Goal: Information Seeking & Learning: Check status

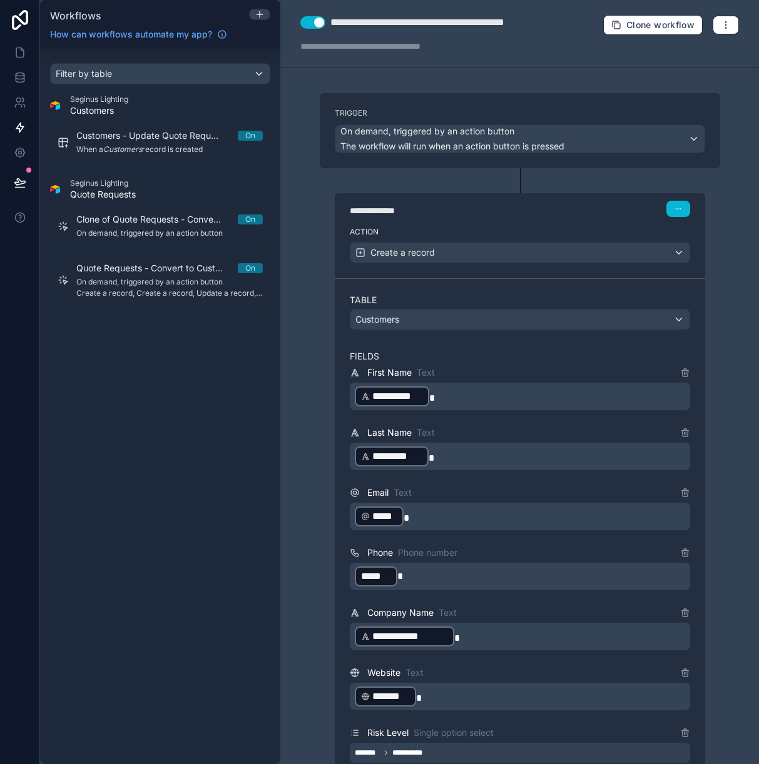
scroll to position [1381, 0]
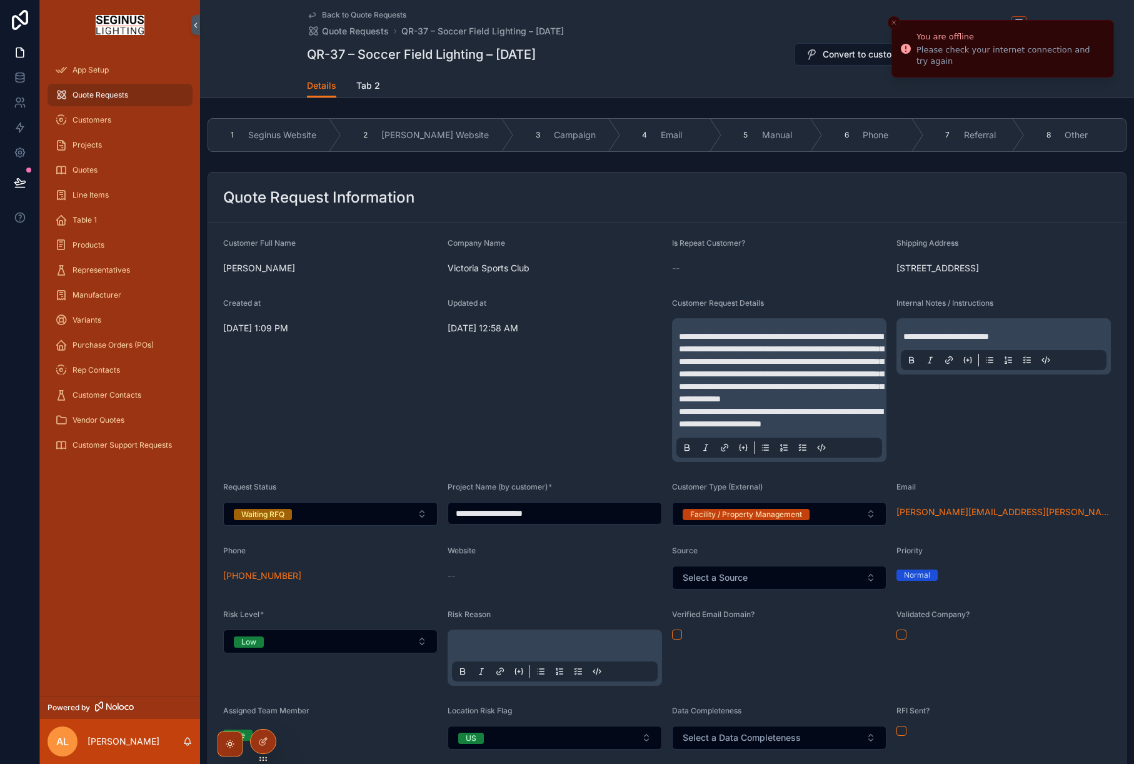
scroll to position [151, 0]
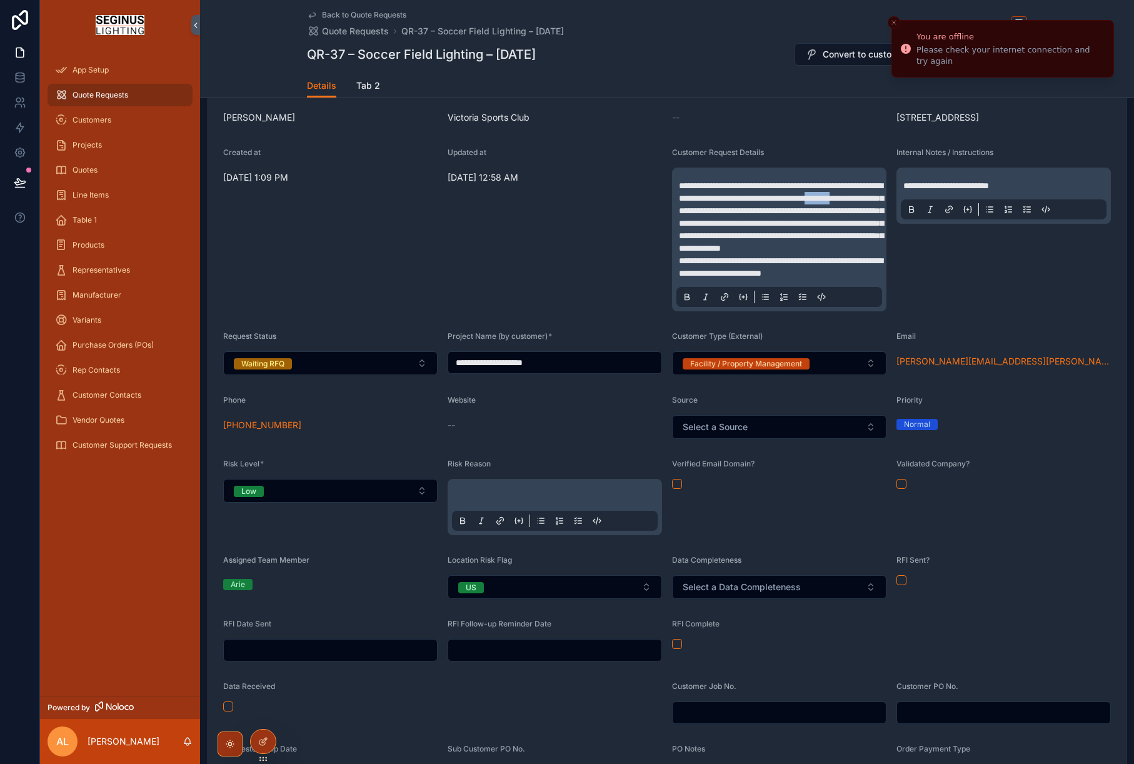
drag, startPoint x: 733, startPoint y: 236, endPoint x: 772, endPoint y: 237, distance: 39.4
click at [772, 237] on span "**********" at bounding box center [781, 216] width 204 height 71
click at [687, 300] on icon "scrollable content" at bounding box center [687, 298] width 4 height 3
click at [563, 291] on div "Updated at 8/13/2025 12:58 AM" at bounding box center [555, 230] width 214 height 164
drag, startPoint x: 679, startPoint y: 312, endPoint x: 769, endPoint y: 307, distance: 90.2
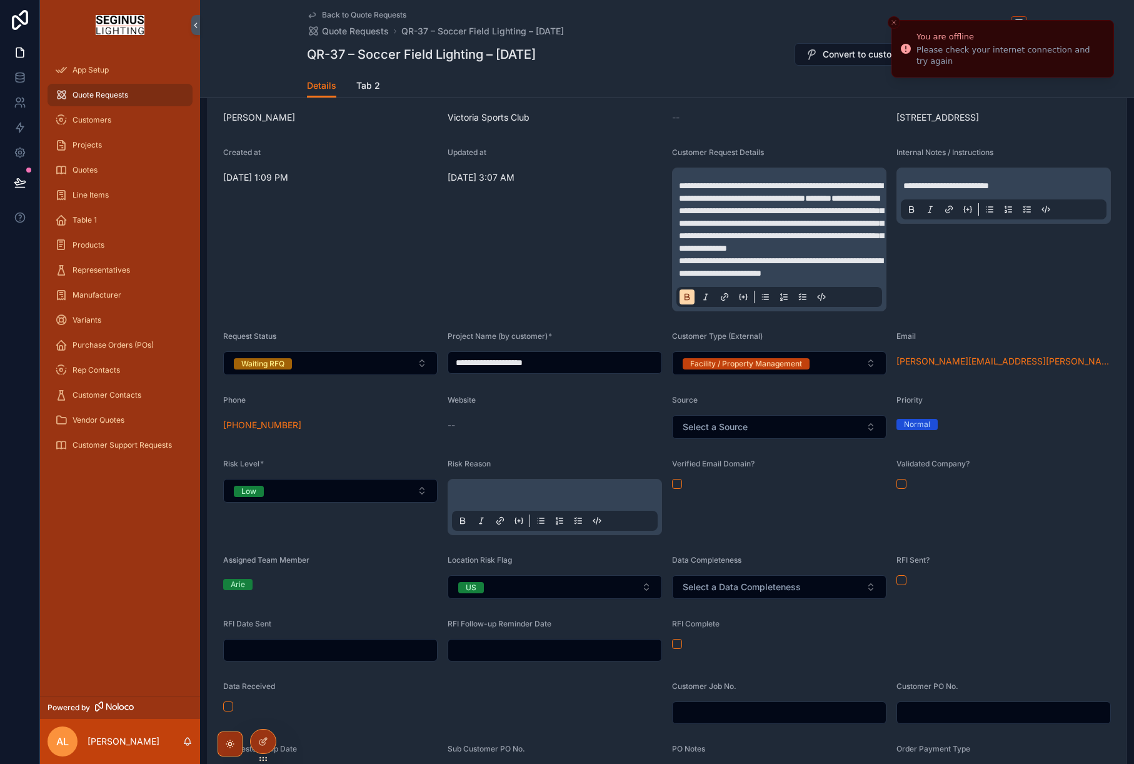
click at [769, 307] on div "**********" at bounding box center [780, 239] width 206 height 135
drag, startPoint x: 835, startPoint y: 322, endPoint x: 679, endPoint y: 314, distance: 157.2
click at [679, 278] on span "**********" at bounding box center [781, 266] width 204 height 21
click at [685, 300] on icon "scrollable content" at bounding box center [687, 298] width 4 height 3
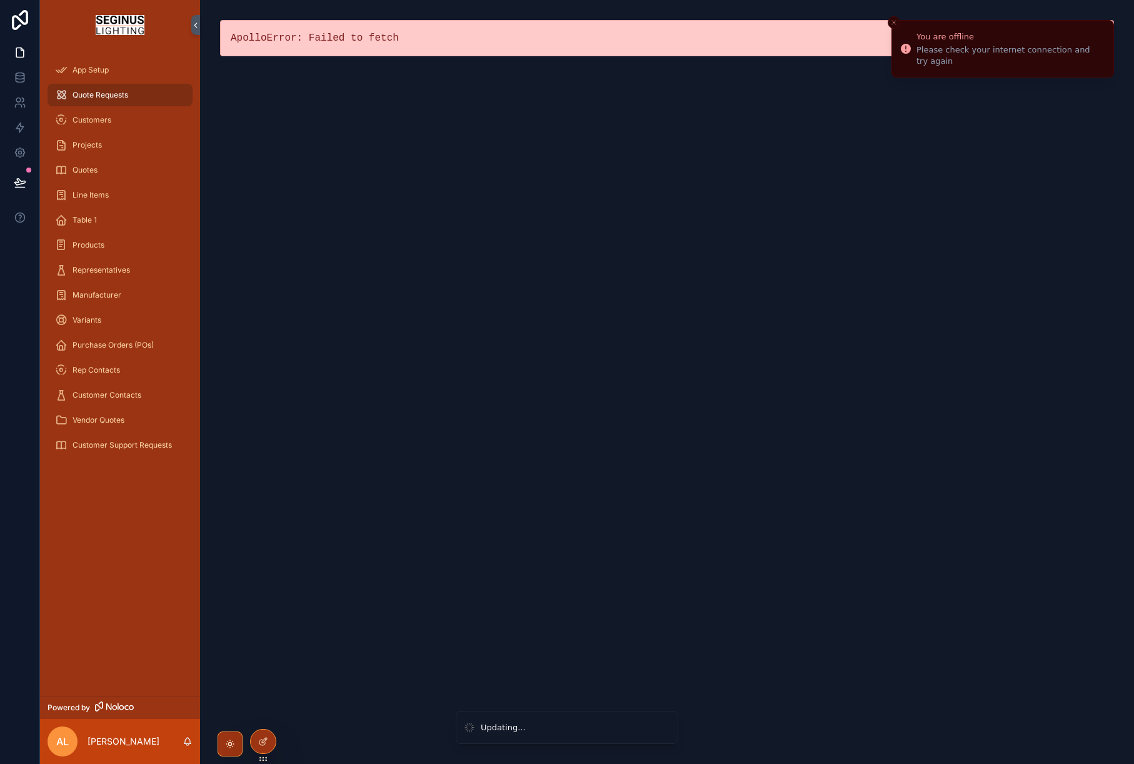
scroll to position [0, 0]
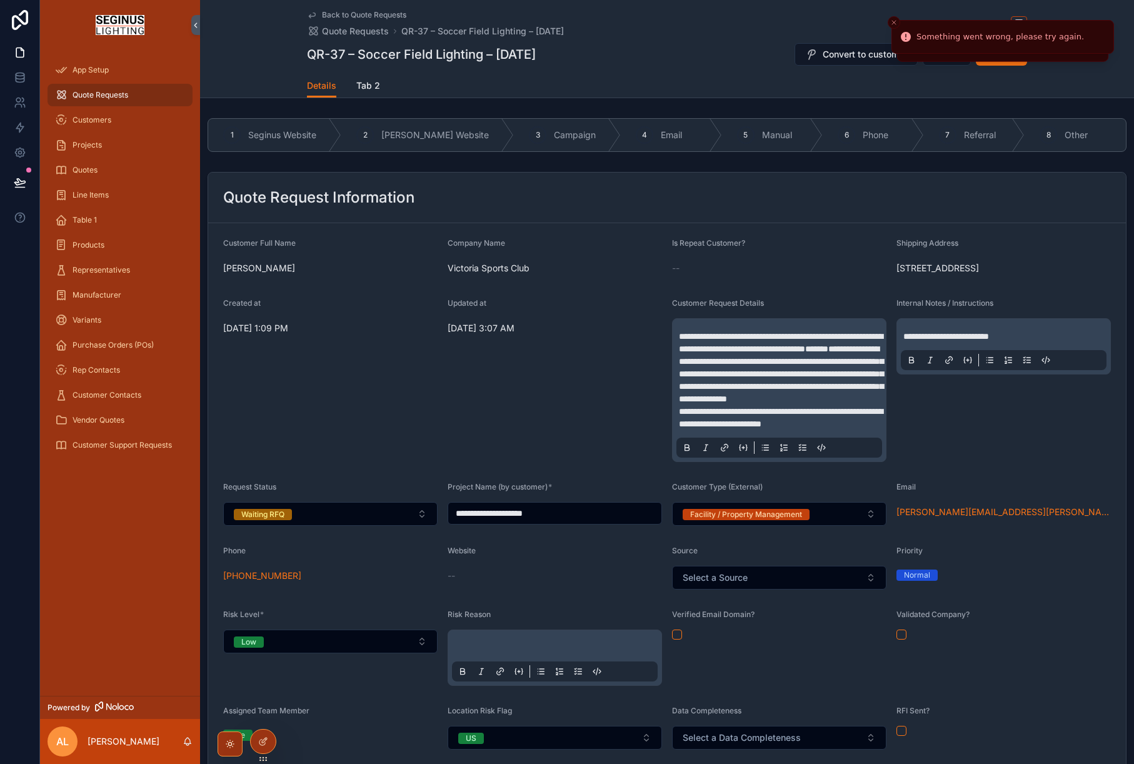
click at [725, 353] on span "**********" at bounding box center [781, 342] width 204 height 21
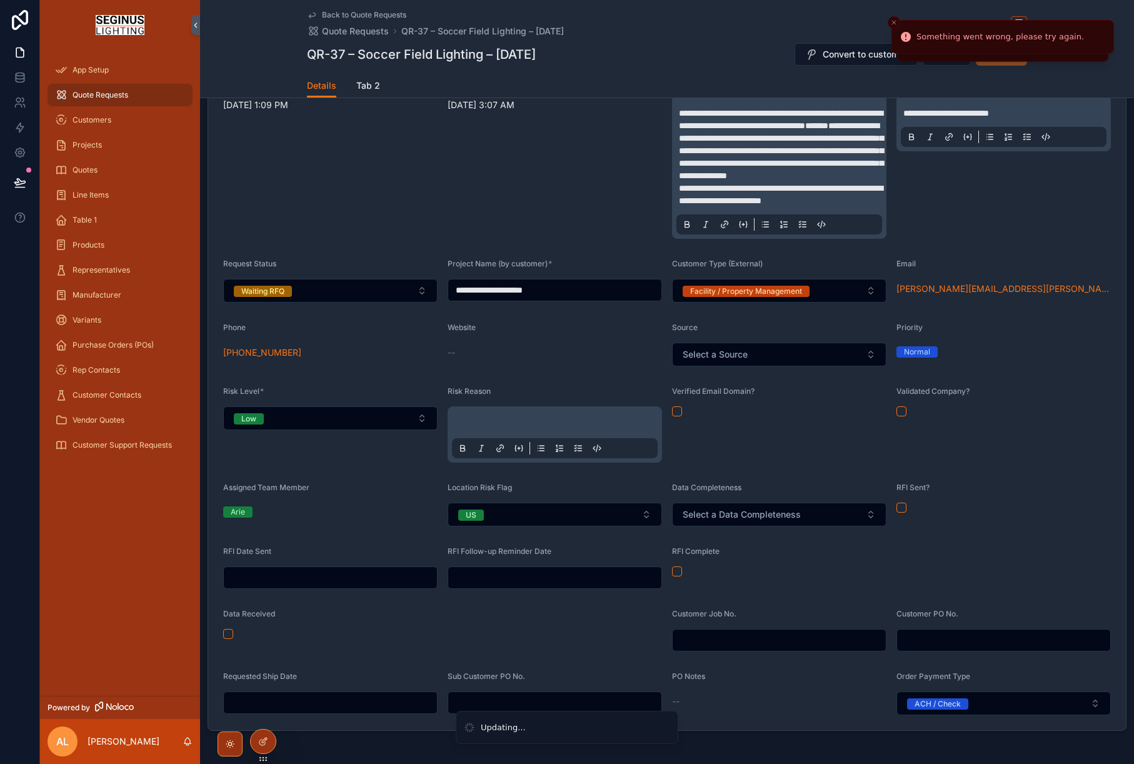
scroll to position [226, 0]
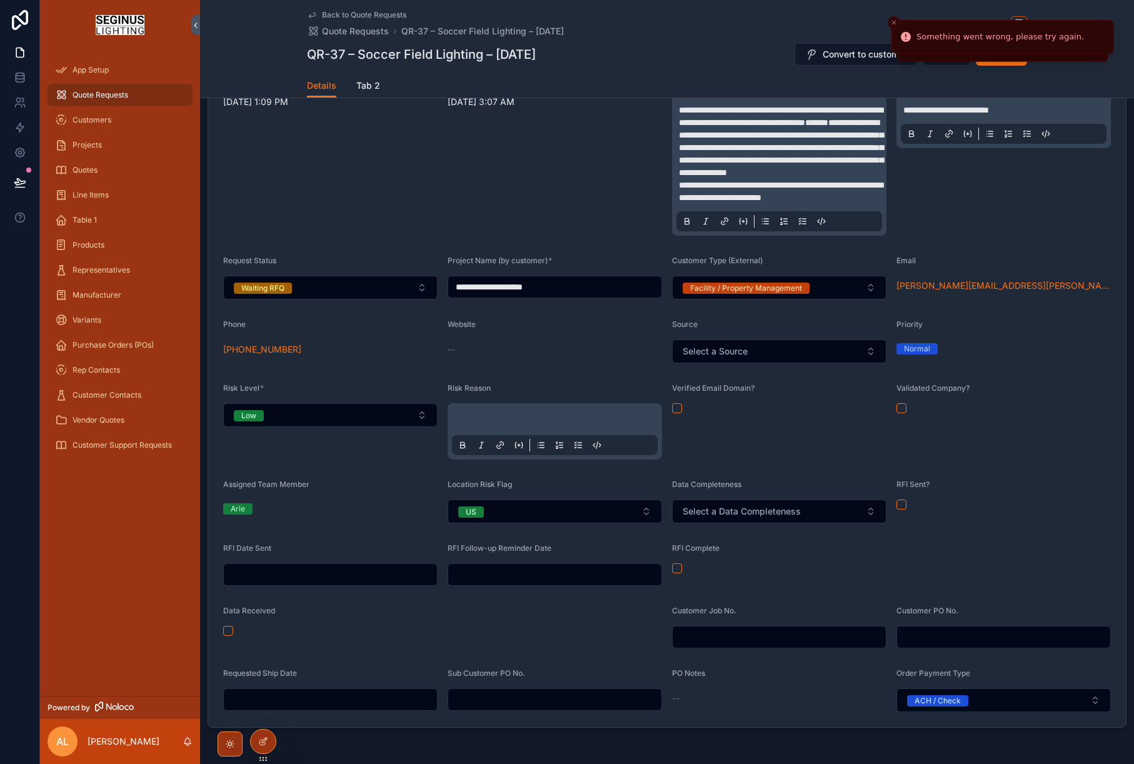
click at [626, 189] on div "Updated at 8/13/2025 3:07 AM" at bounding box center [555, 154] width 214 height 164
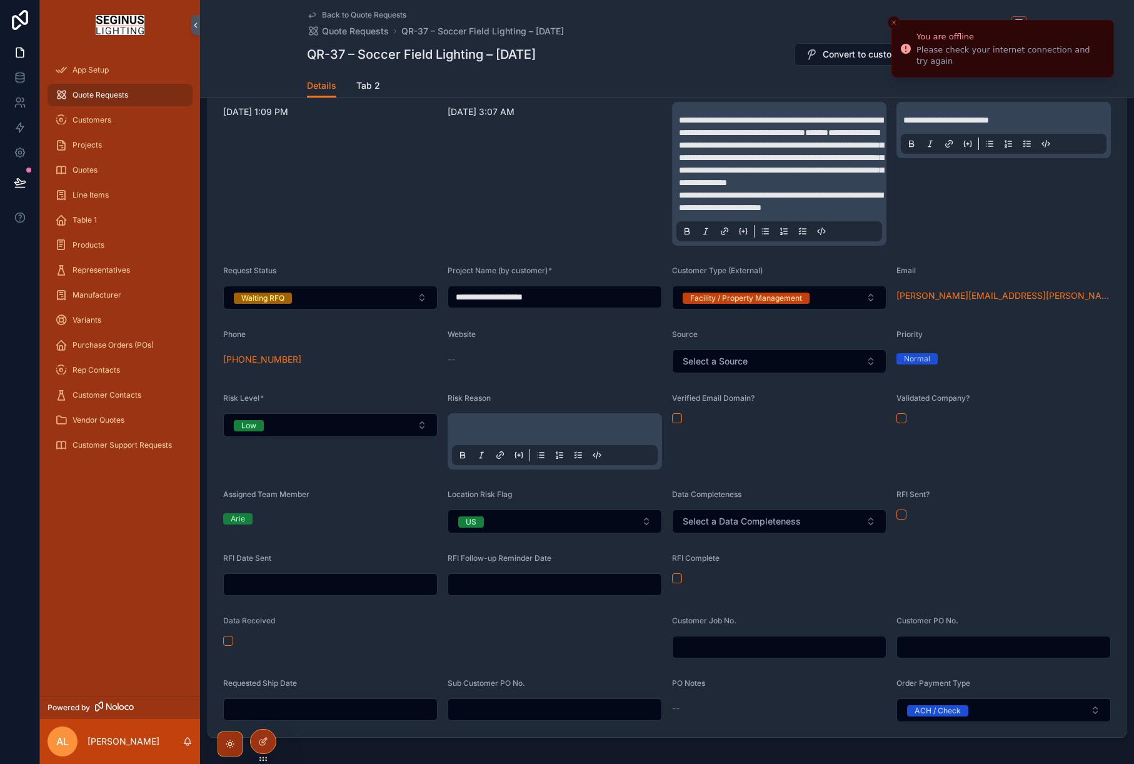
scroll to position [219, 0]
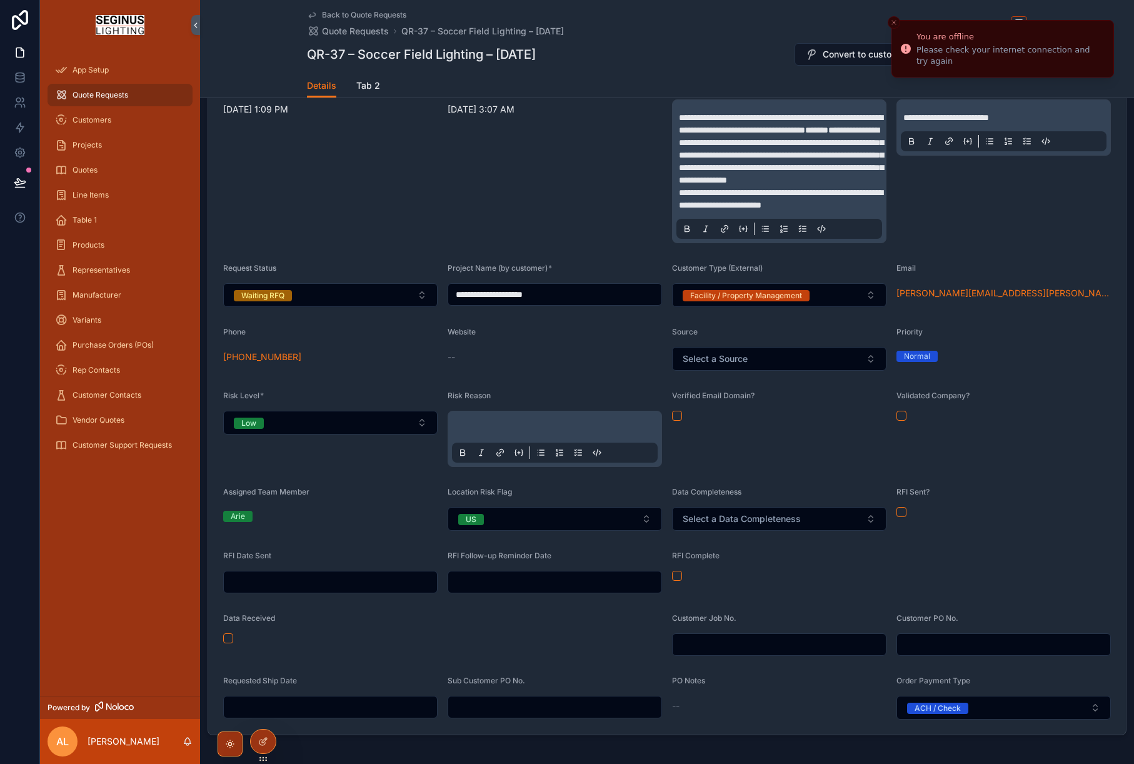
click at [741, 181] on span "**********" at bounding box center [781, 155] width 204 height 59
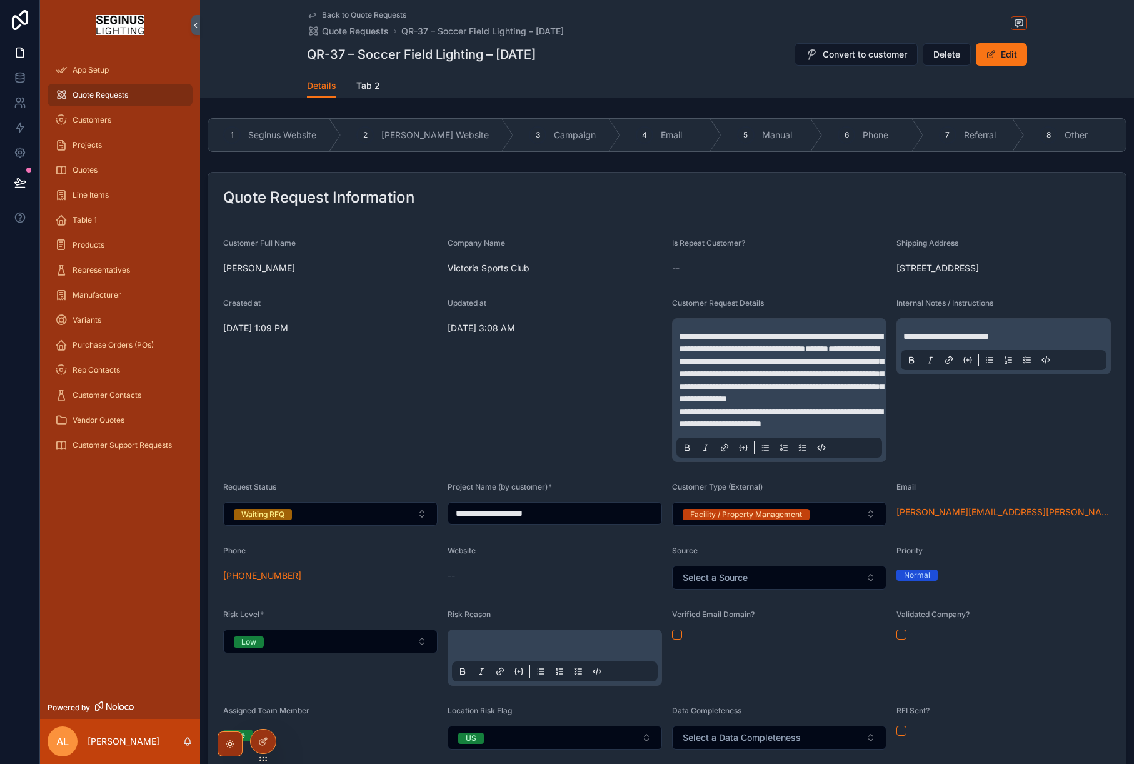
click at [727, 430] on p "**********" at bounding box center [782, 380] width 206 height 100
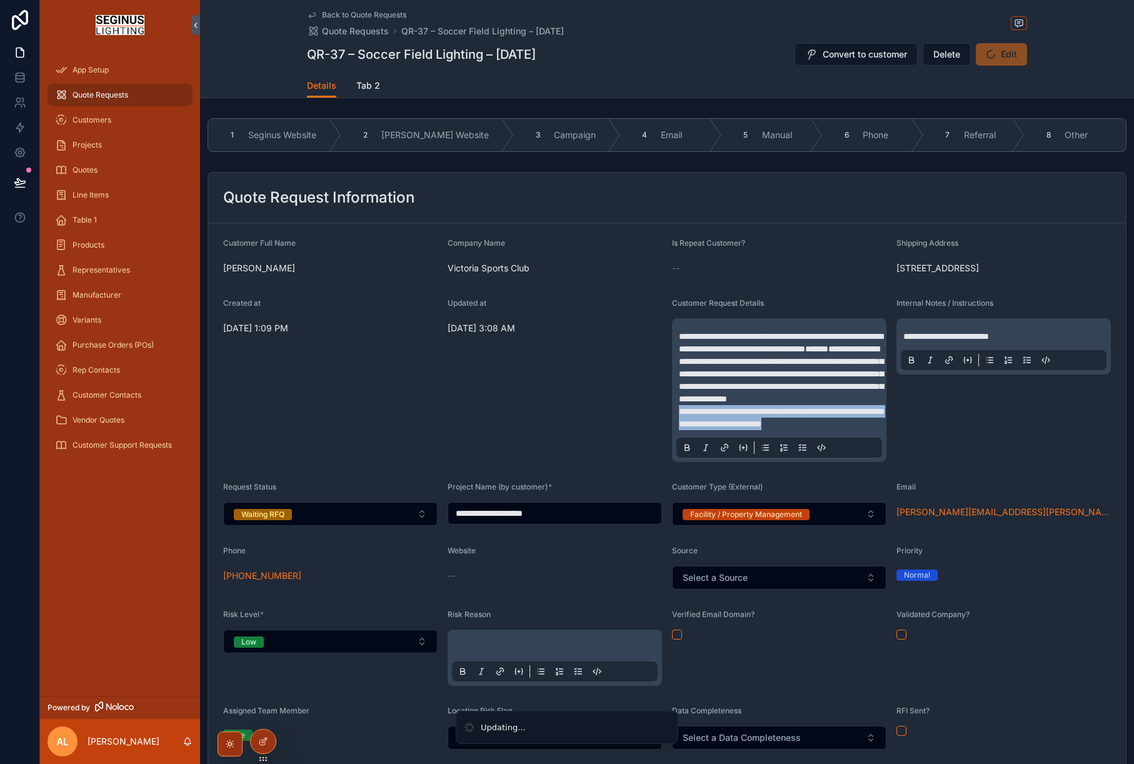
drag, startPoint x: 679, startPoint y: 462, endPoint x: 841, endPoint y: 478, distance: 162.7
click at [841, 430] on p "**********" at bounding box center [782, 380] width 206 height 100
click at [687, 448] on icon "scrollable content" at bounding box center [687, 446] width 4 height 3
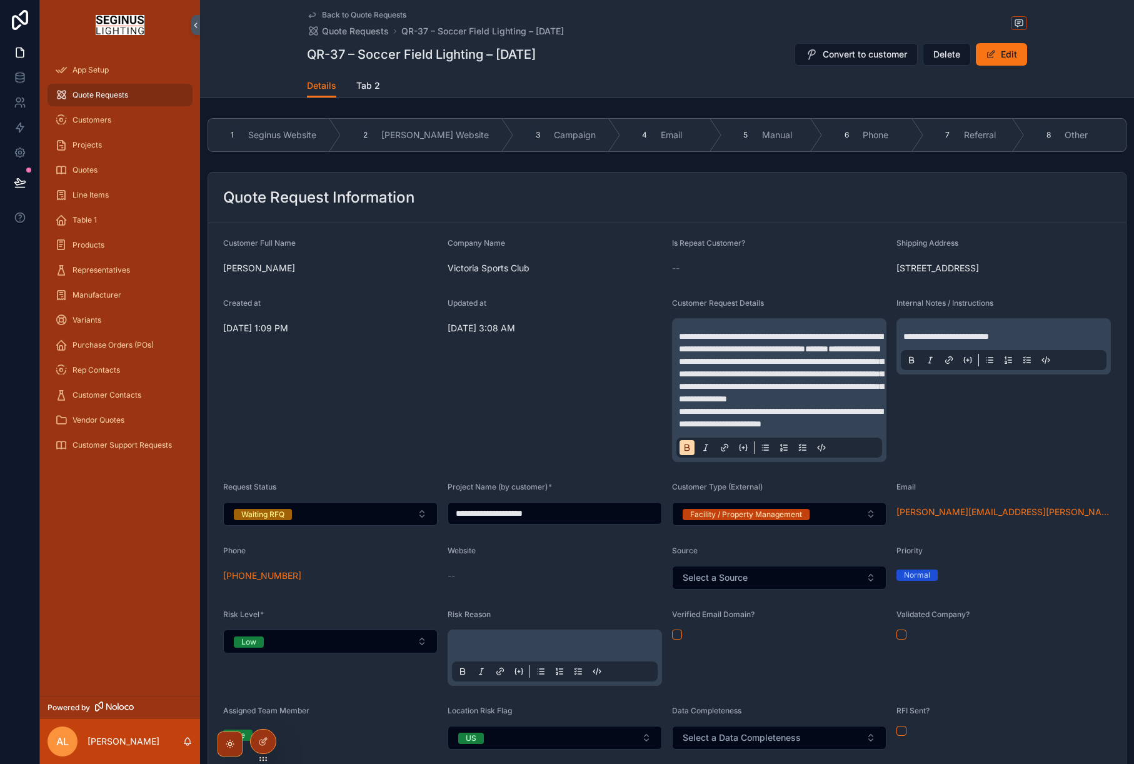
click at [640, 431] on div "Updated at 8/13/2025 3:08 AM" at bounding box center [555, 380] width 214 height 164
click at [590, 435] on div "Updated at 8/13/2025 3:08 AM" at bounding box center [555, 380] width 214 height 164
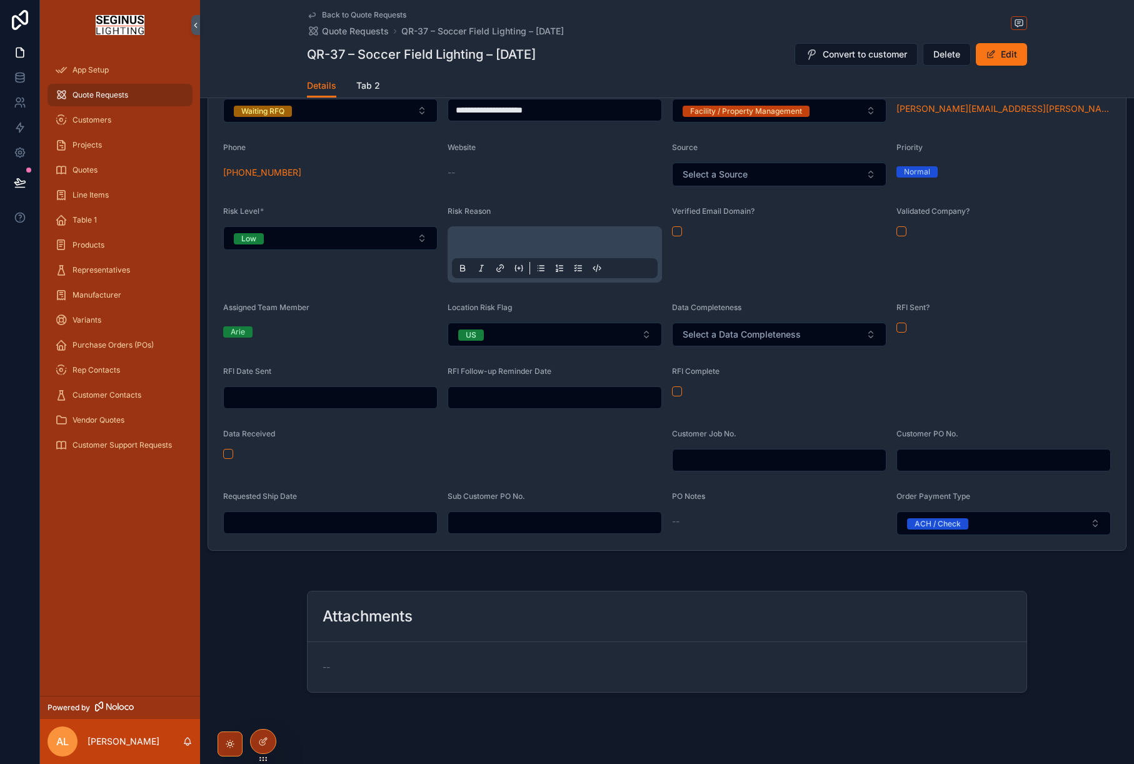
scroll to position [402, 0]
click at [123, 98] on span "Quote Requests" at bounding box center [101, 95] width 56 height 10
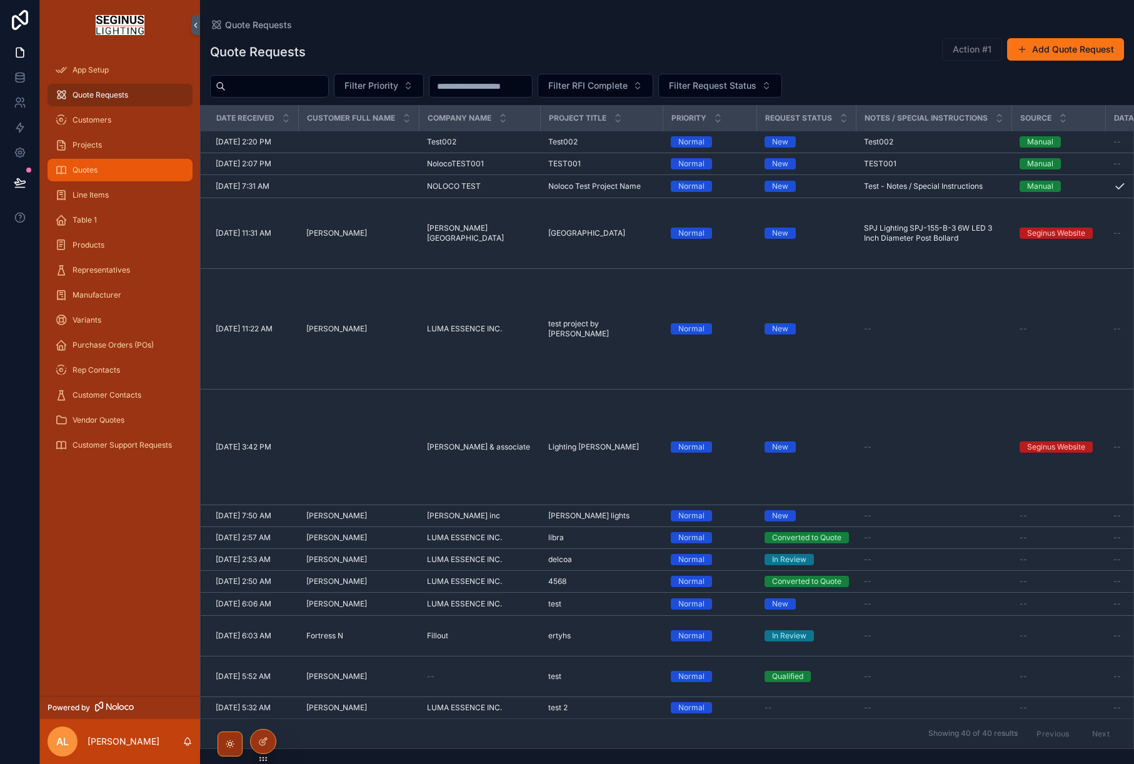
click at [92, 172] on span "Quotes" at bounding box center [85, 170] width 25 height 10
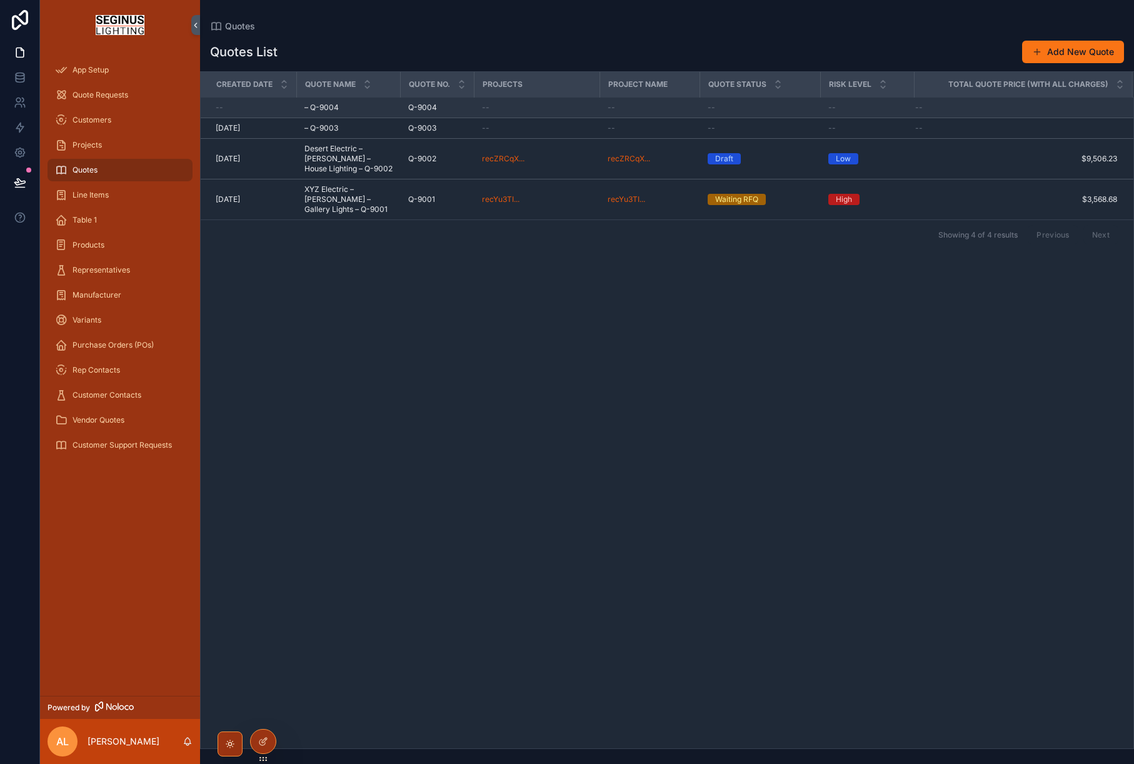
click at [336, 108] on span "– Q-9004" at bounding box center [322, 108] width 34 height 10
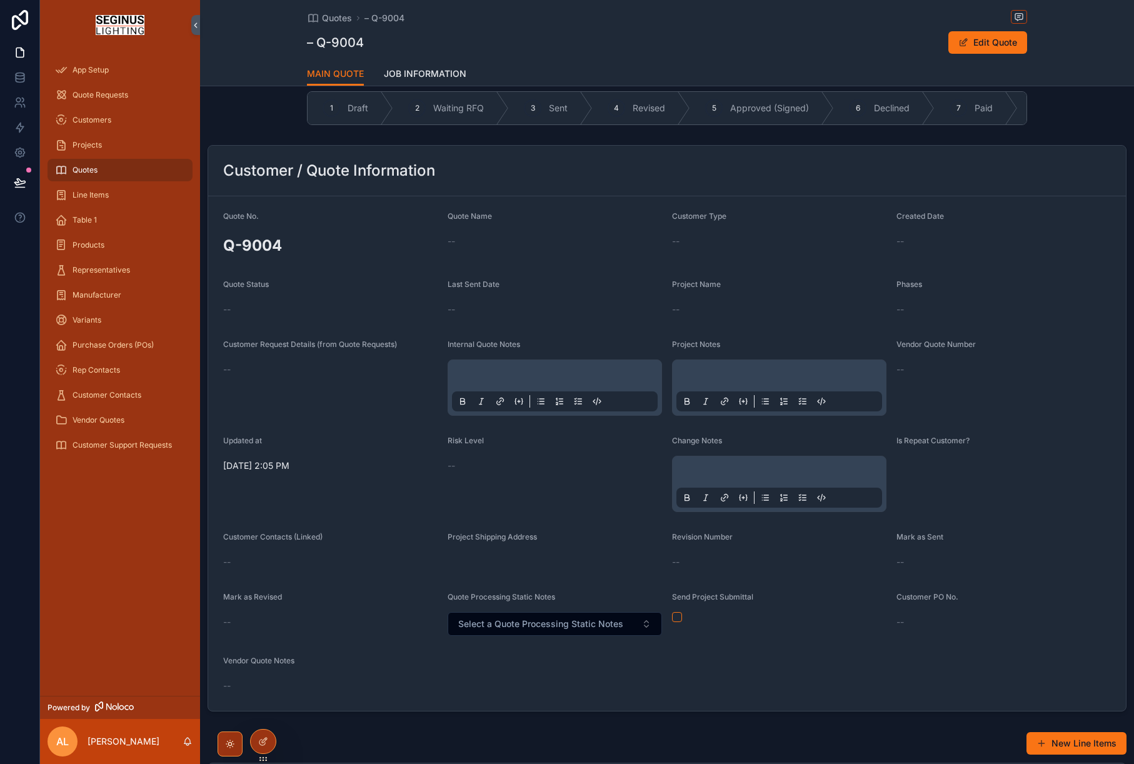
scroll to position [16, 0]
click at [88, 171] on span "Quotes" at bounding box center [85, 170] width 25 height 10
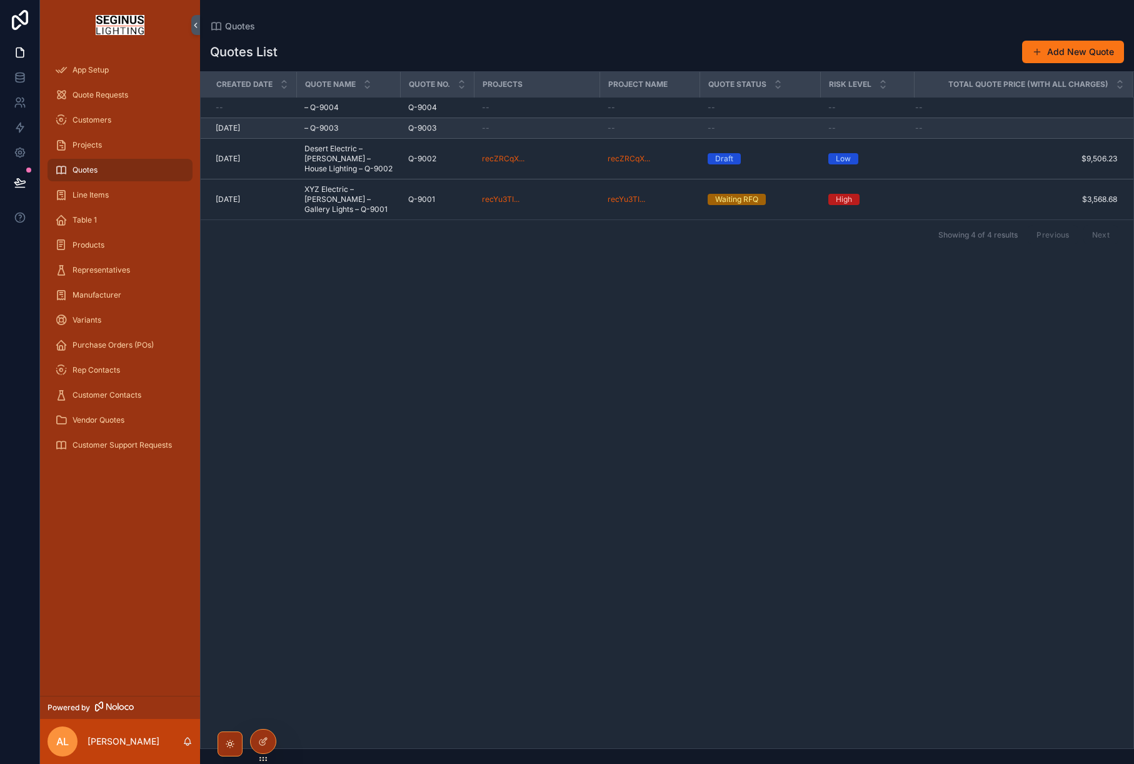
click at [341, 131] on div "– Q-9003 – Q-9003" at bounding box center [349, 128] width 89 height 10
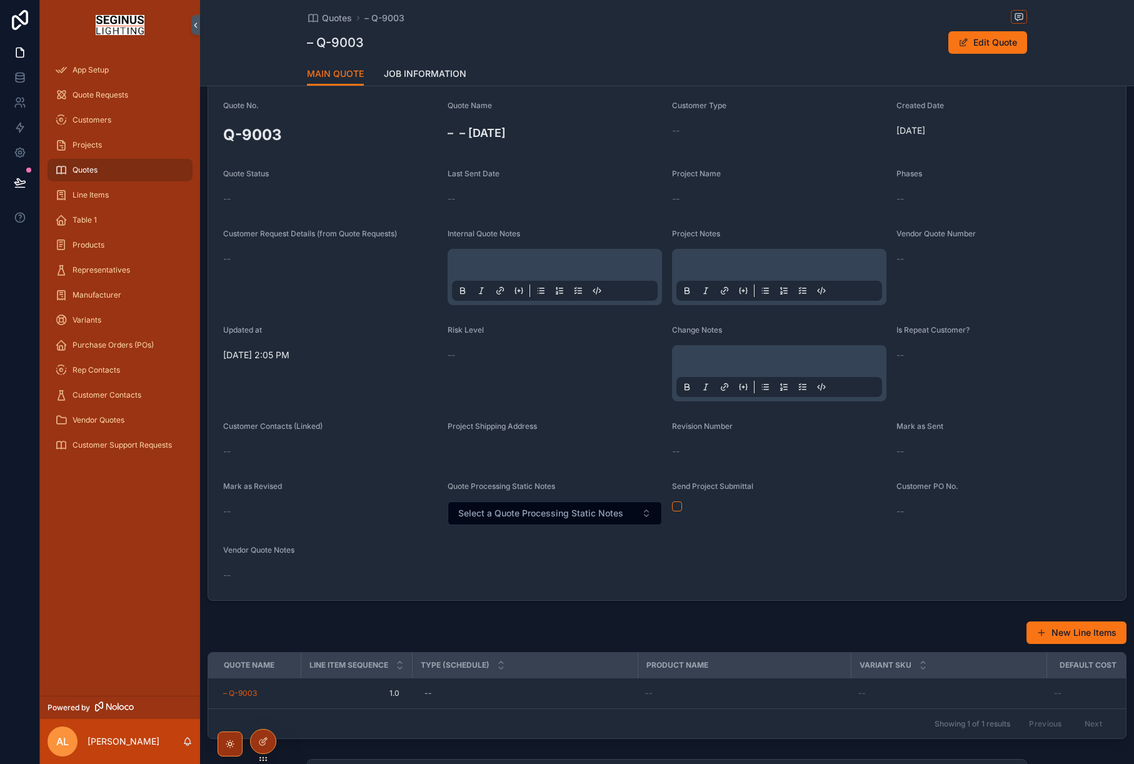
scroll to position [128, 0]
click at [582, 261] on p "scrollable content" at bounding box center [558, 265] width 206 height 13
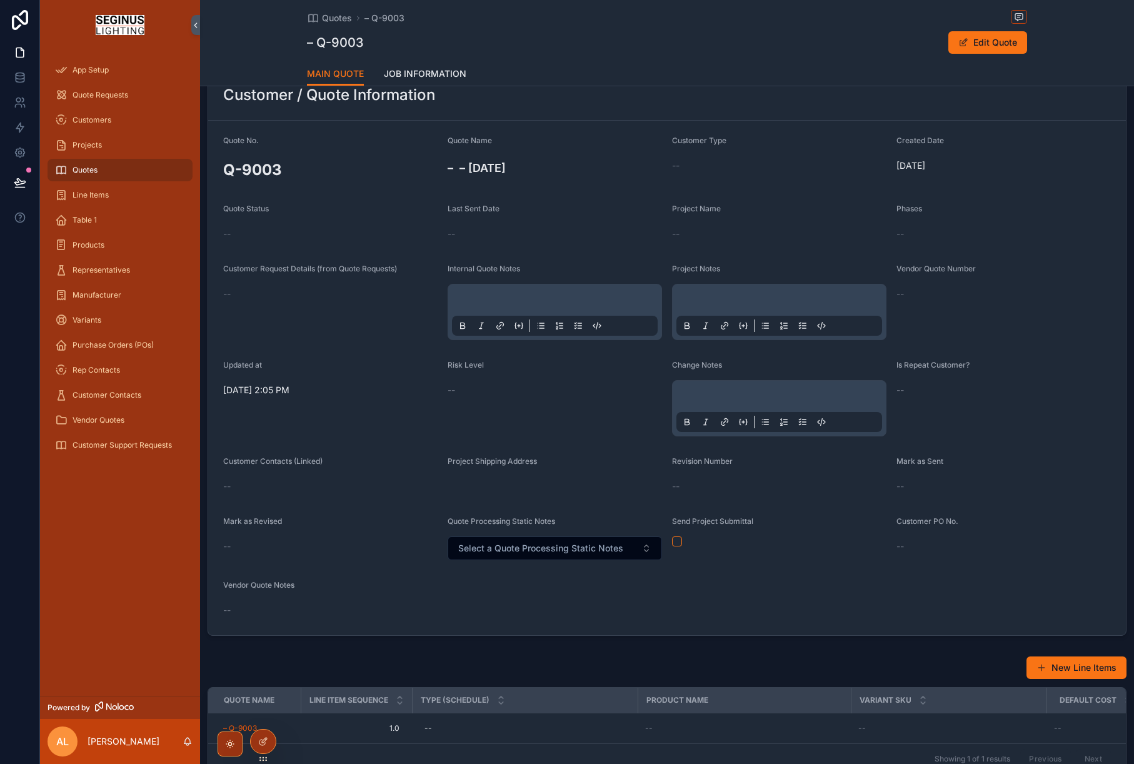
scroll to position [0, 0]
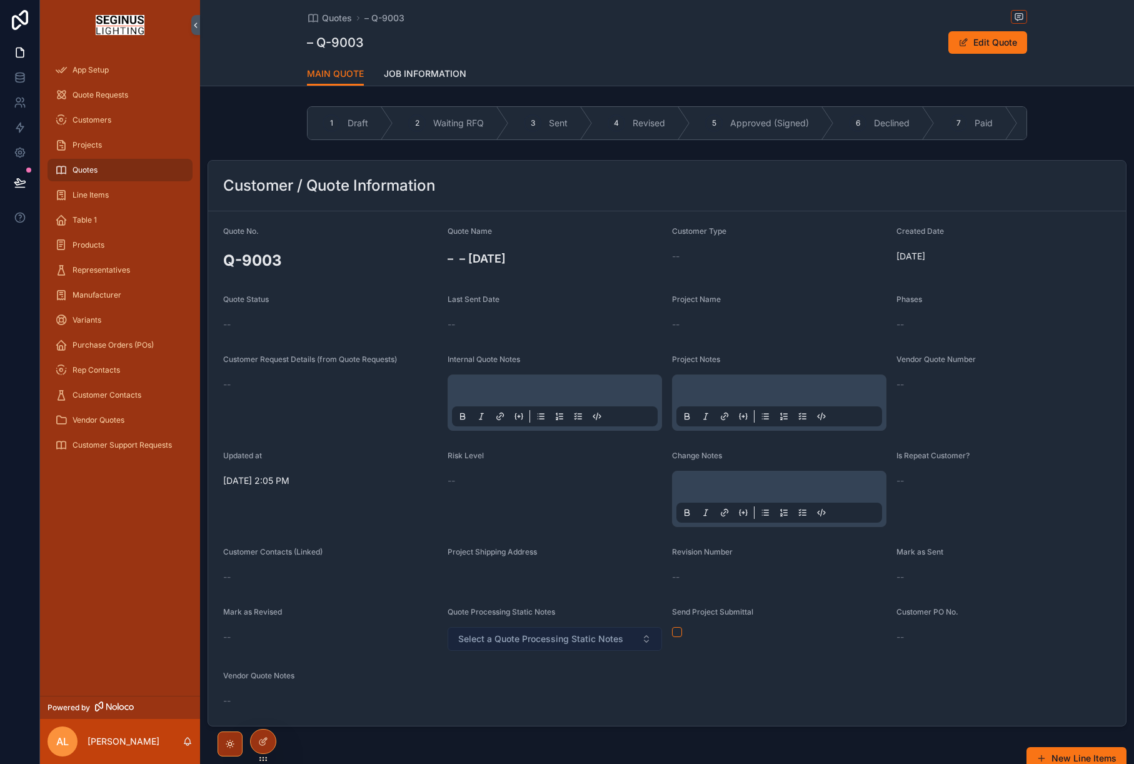
click at [642, 638] on button "Select a Quote Processing Static Notes" at bounding box center [555, 639] width 214 height 24
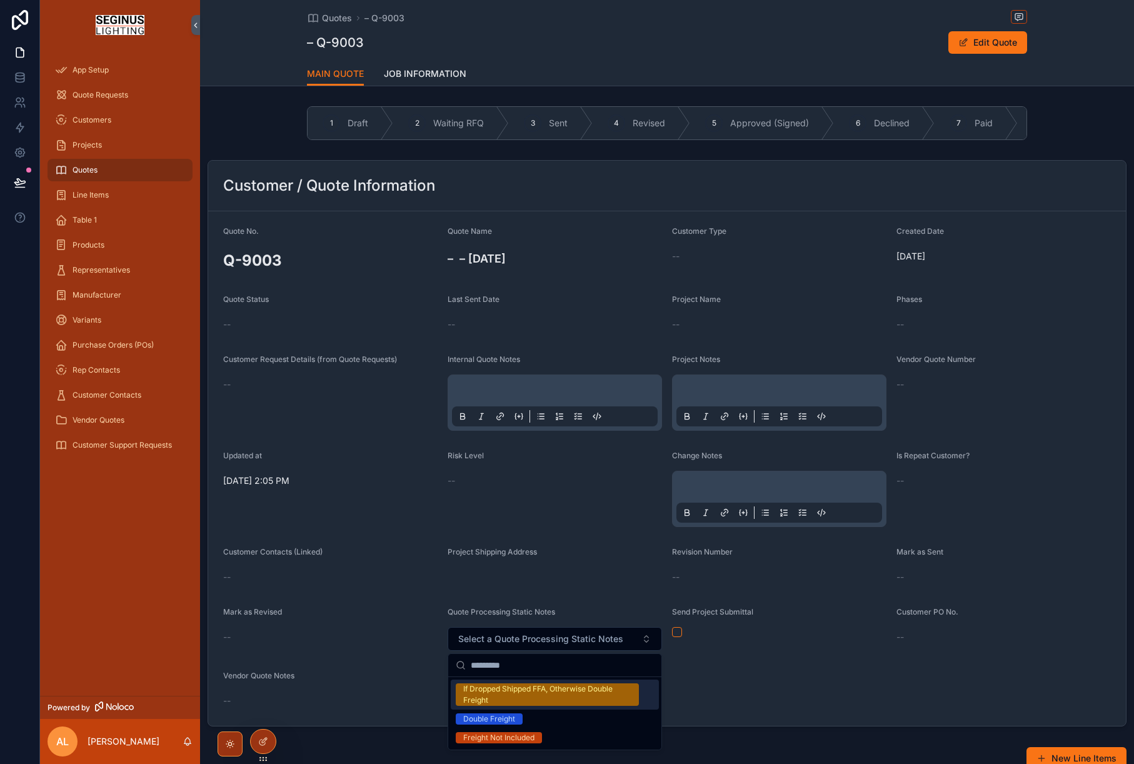
click at [782, 623] on div "Send Project Submittal" at bounding box center [779, 629] width 214 height 44
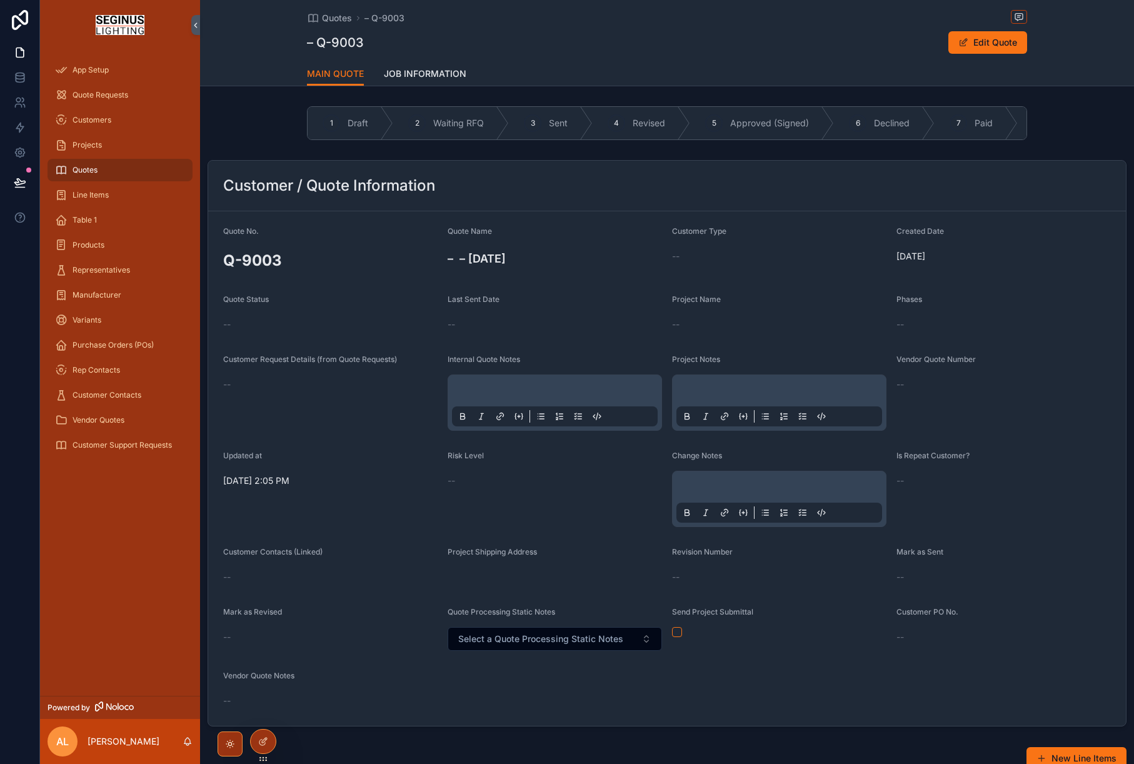
click at [713, 300] on span "Project Name" at bounding box center [696, 299] width 49 height 9
click at [988, 48] on button "Edit Quote" at bounding box center [988, 42] width 79 height 23
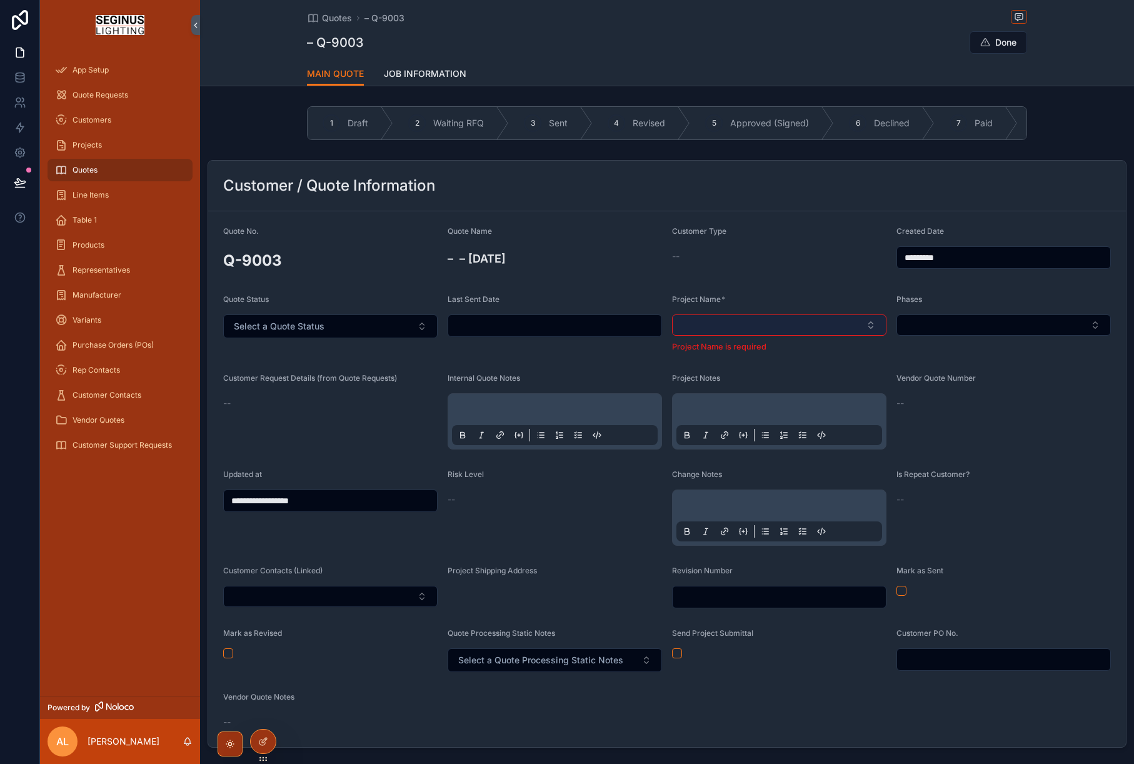
click at [867, 325] on button "Select Button" at bounding box center [779, 325] width 214 height 21
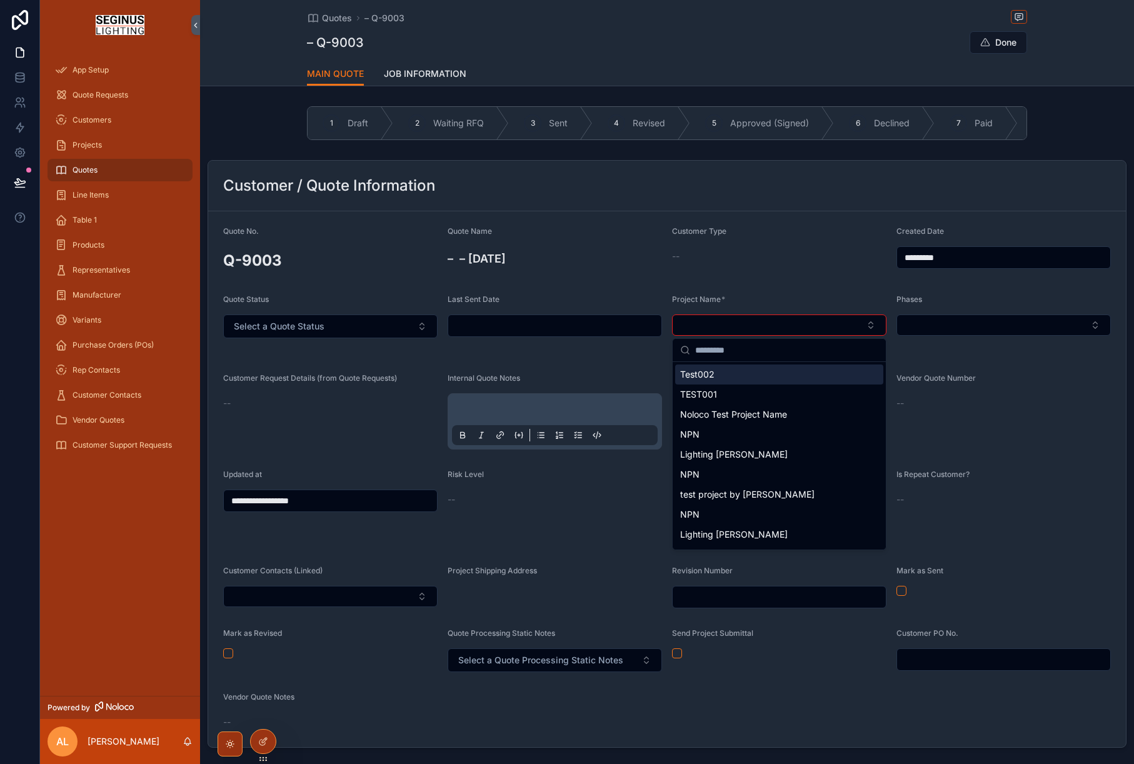
click at [763, 176] on div "Customer / Quote Information" at bounding box center [667, 186] width 888 height 20
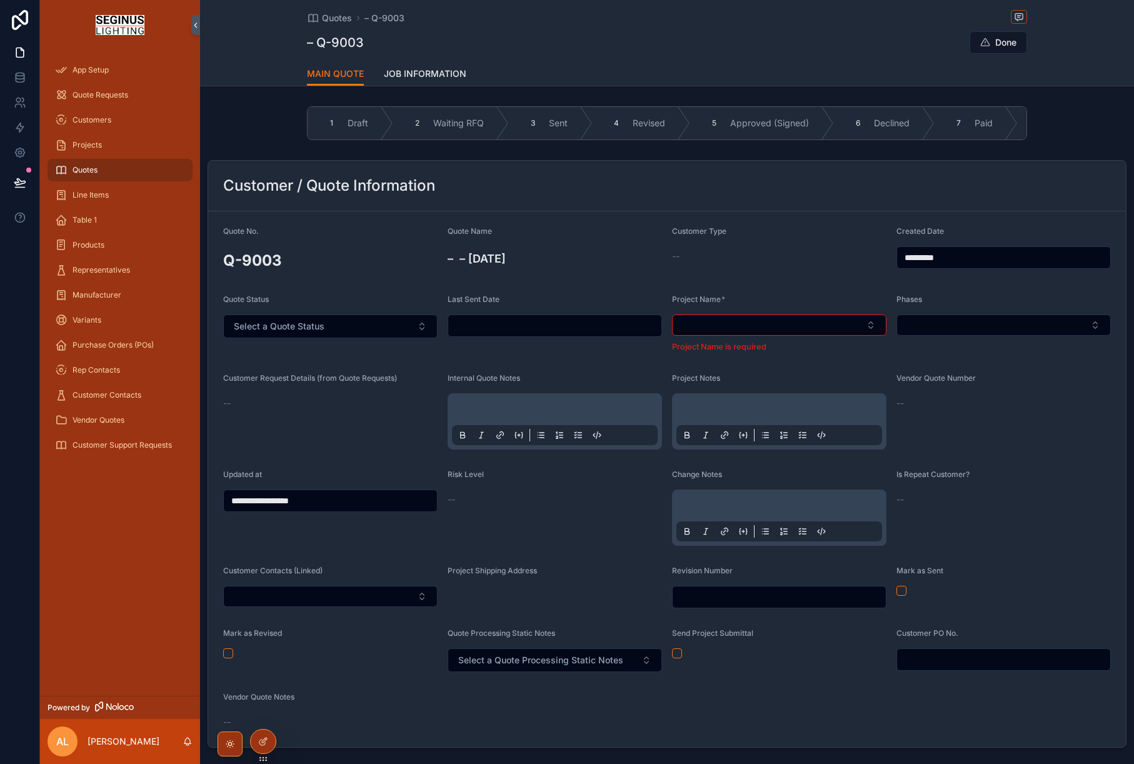
click at [807, 243] on div "Customer Type --" at bounding box center [779, 250] width 214 height 48
click at [423, 323] on button "Select a Quote Status" at bounding box center [330, 327] width 214 height 24
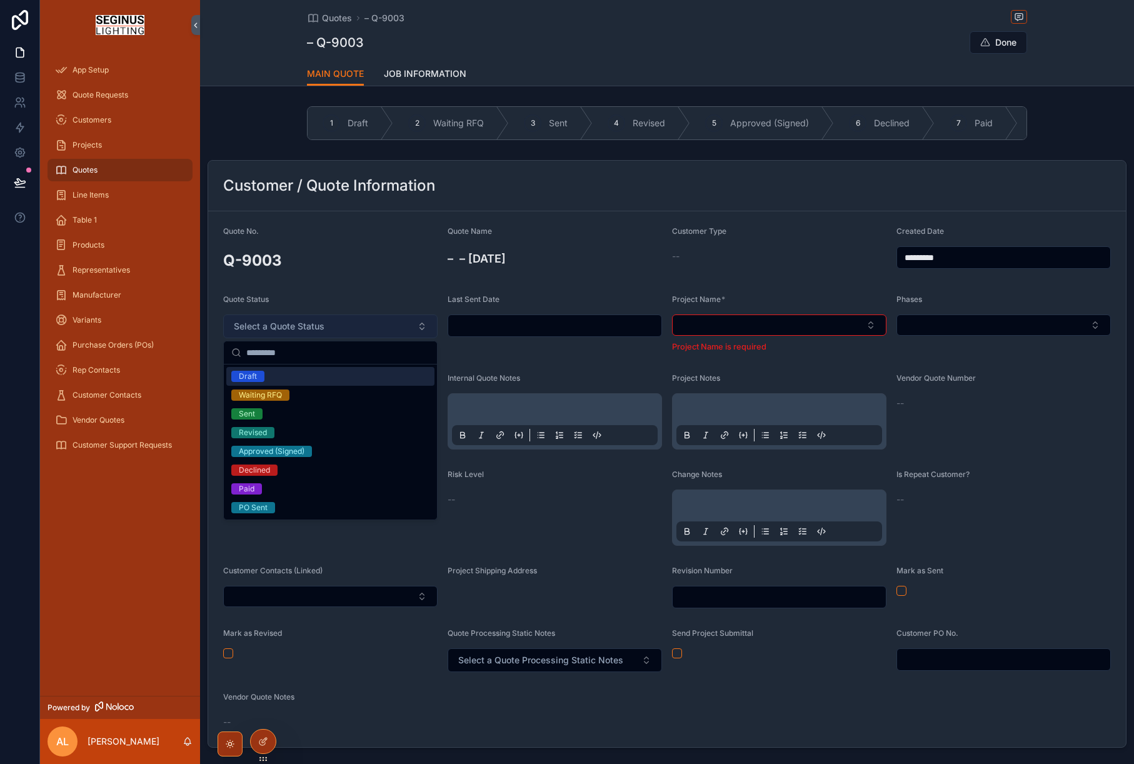
click at [423, 323] on button "Select a Quote Status" at bounding box center [330, 327] width 214 height 24
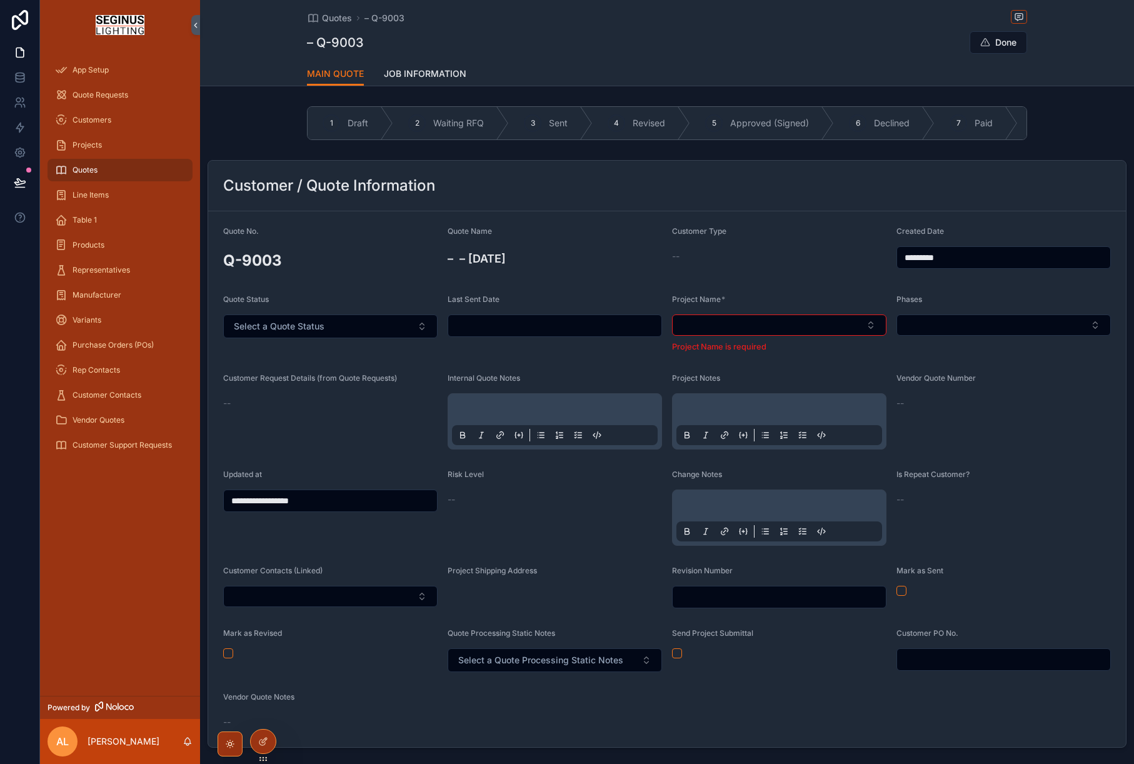
click at [401, 283] on form "**********" at bounding box center [667, 479] width 918 height 536
click at [126, 93] on span "Quote Requests" at bounding box center [101, 95] width 56 height 10
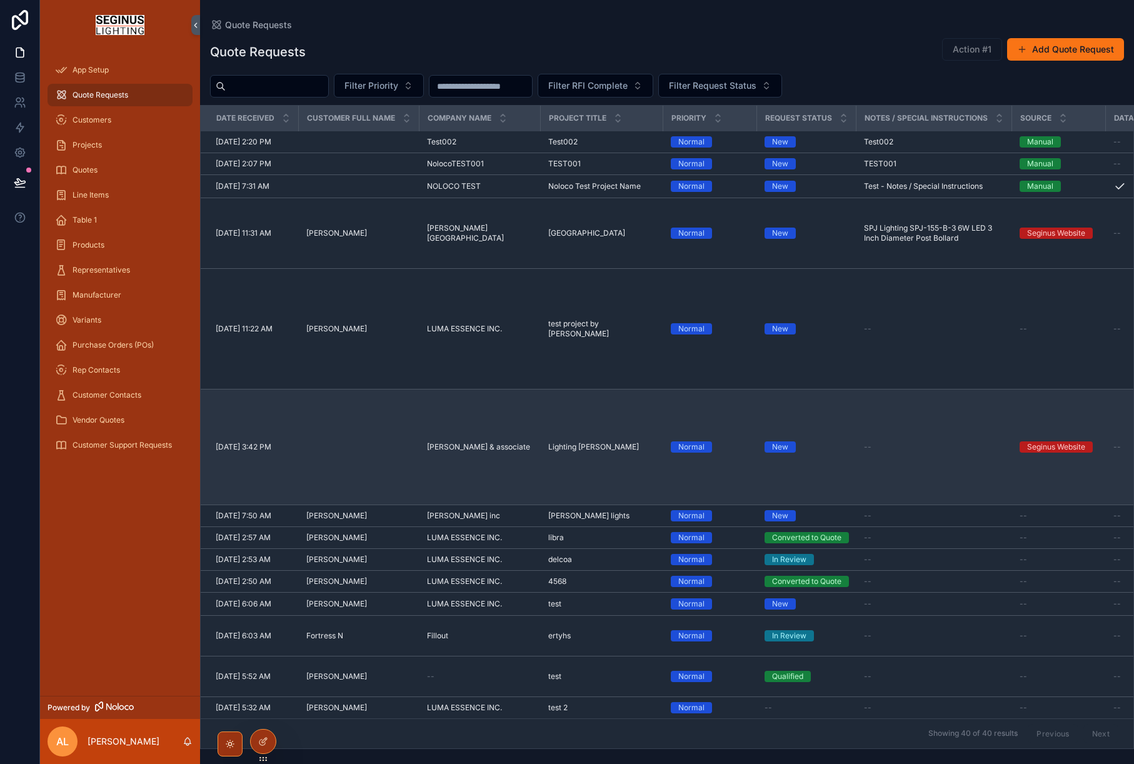
click at [262, 452] on span "8/10/2025 3:42 PM" at bounding box center [244, 447] width 56 height 10
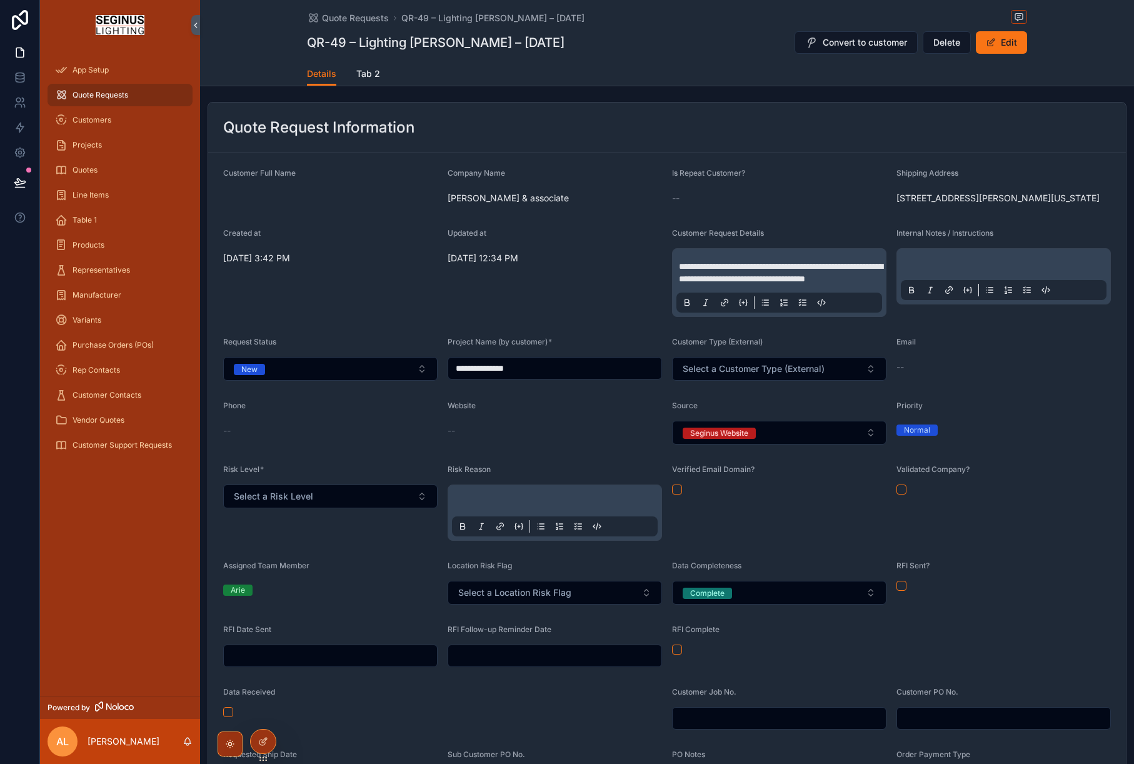
scroll to position [61, 0]
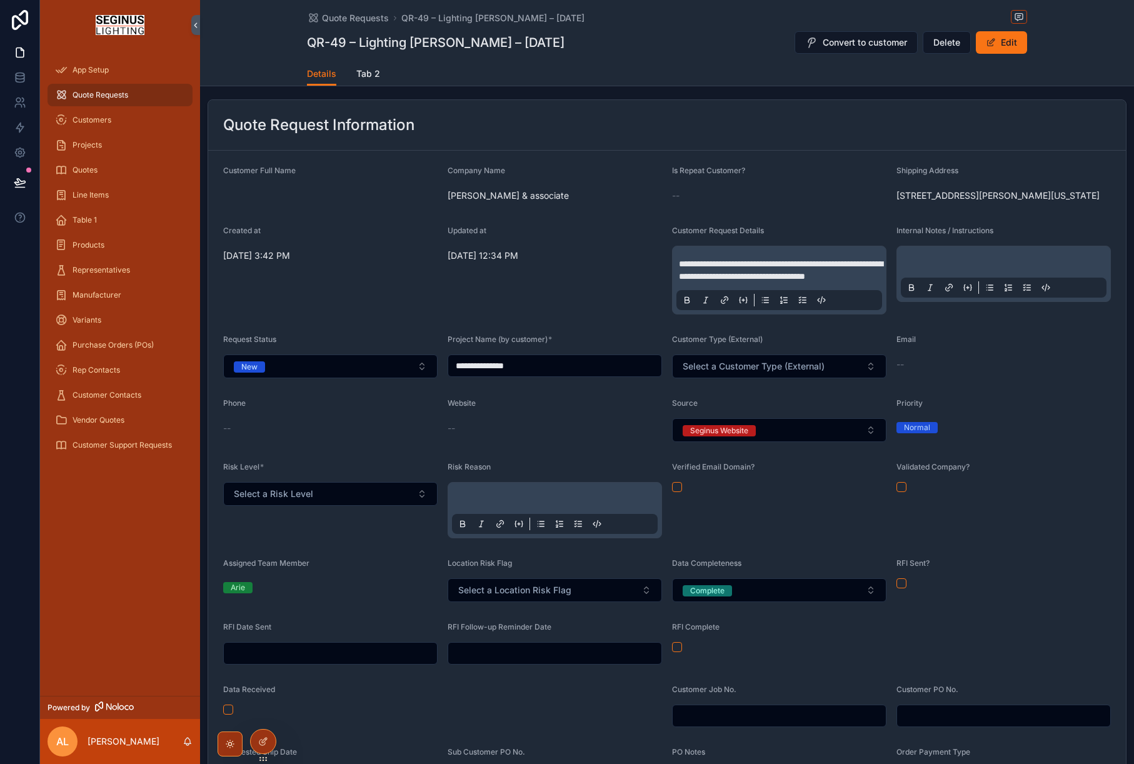
click at [103, 94] on span "Quote Requests" at bounding box center [101, 95] width 56 height 10
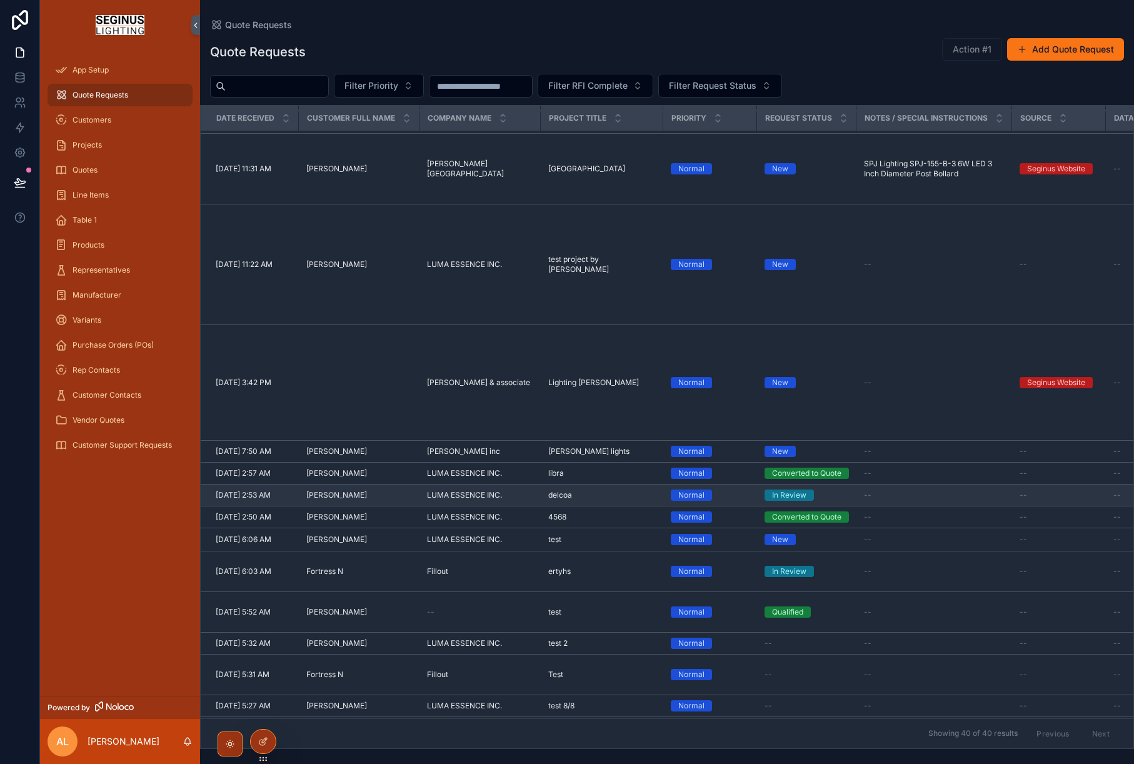
scroll to position [70, 0]
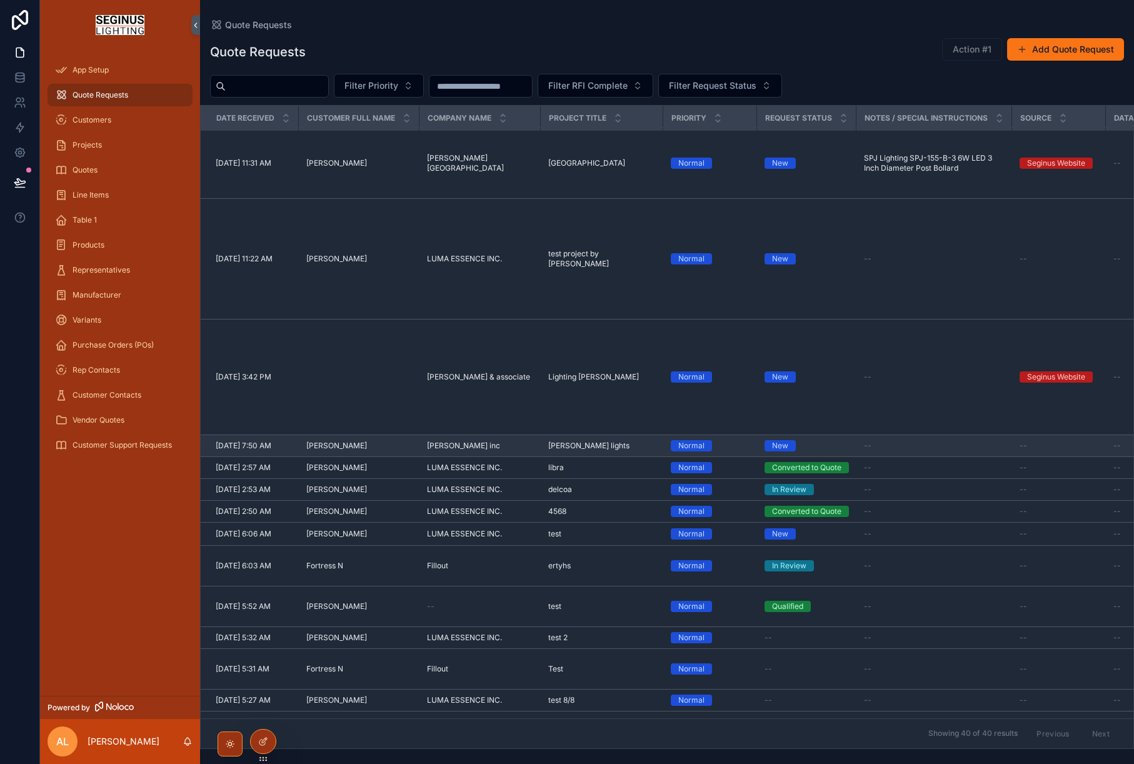
click at [563, 451] on span "Brill lights" at bounding box center [588, 446] width 81 height 10
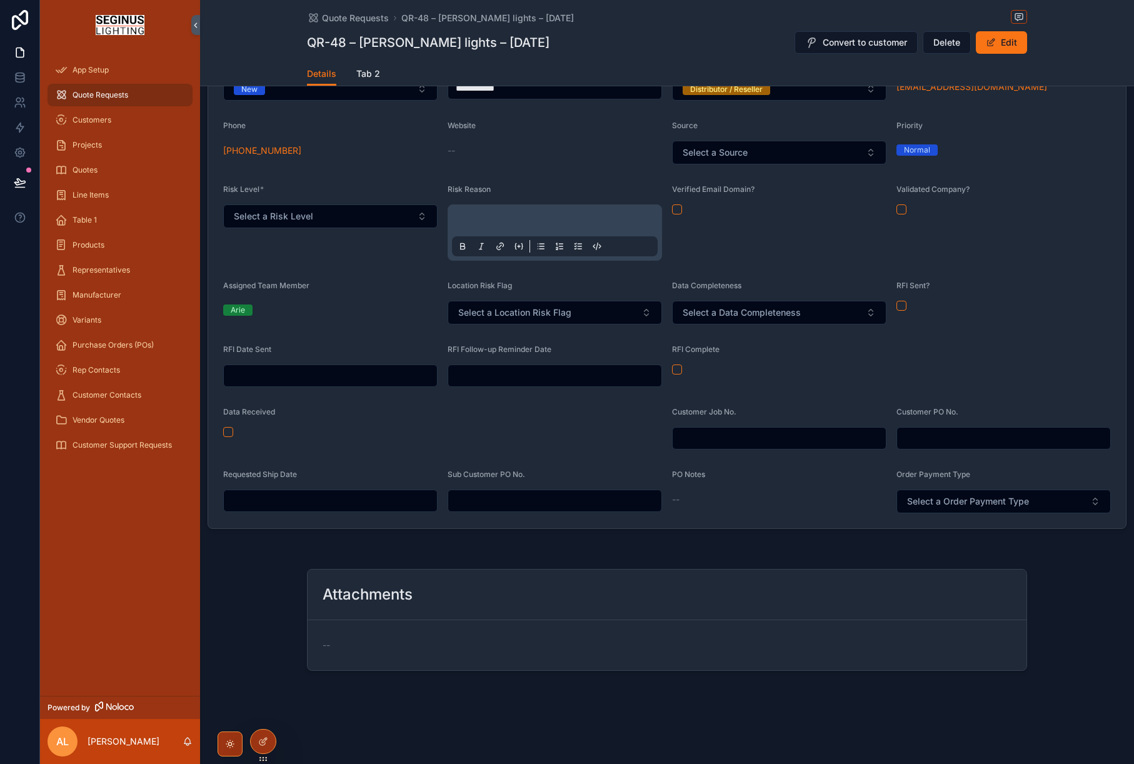
scroll to position [363, 0]
